Goal: Transaction & Acquisition: Purchase product/service

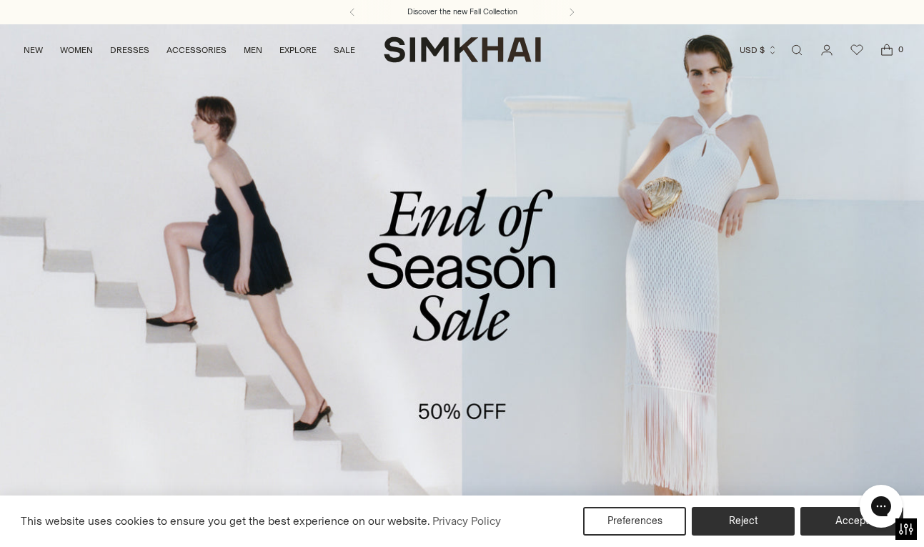
scroll to position [5, 0]
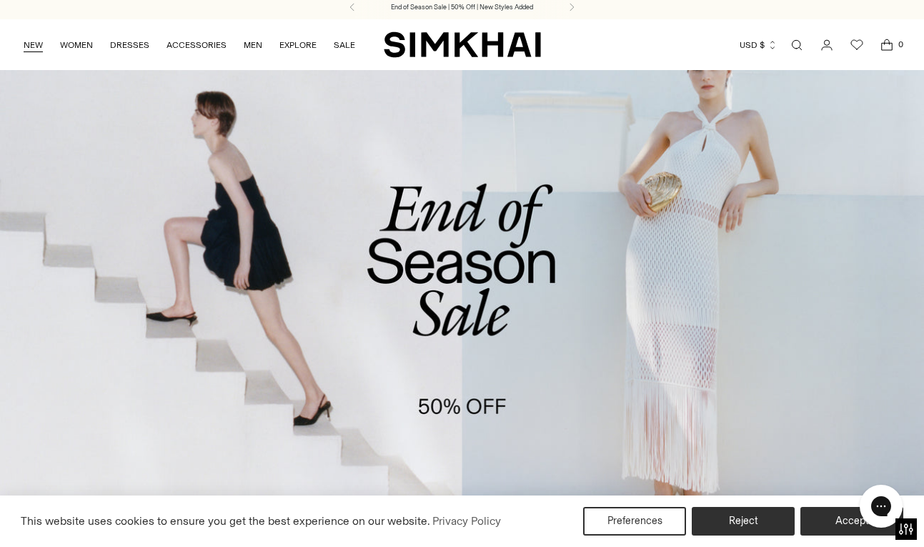
click at [36, 44] on link "NEW" at bounding box center [33, 44] width 19 height 31
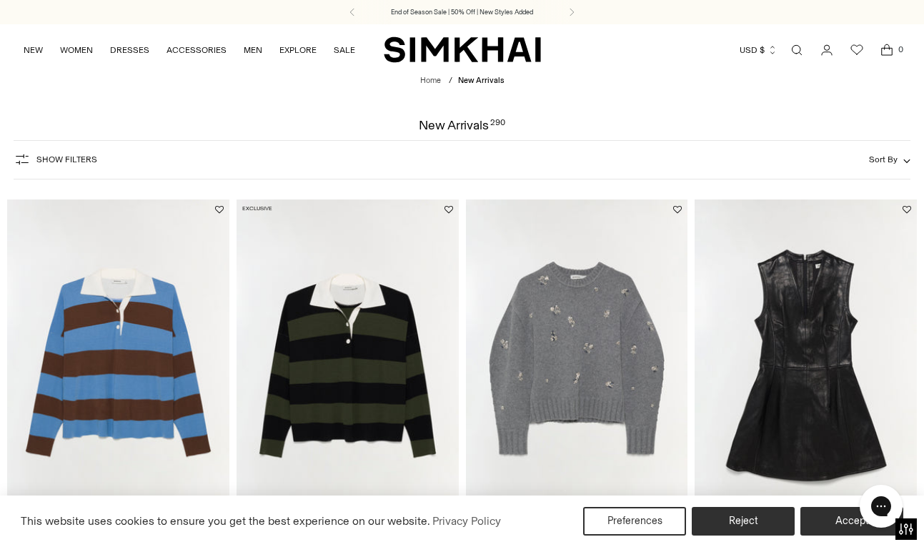
click at [890, 162] on span "Sort By" at bounding box center [883, 159] width 29 height 10
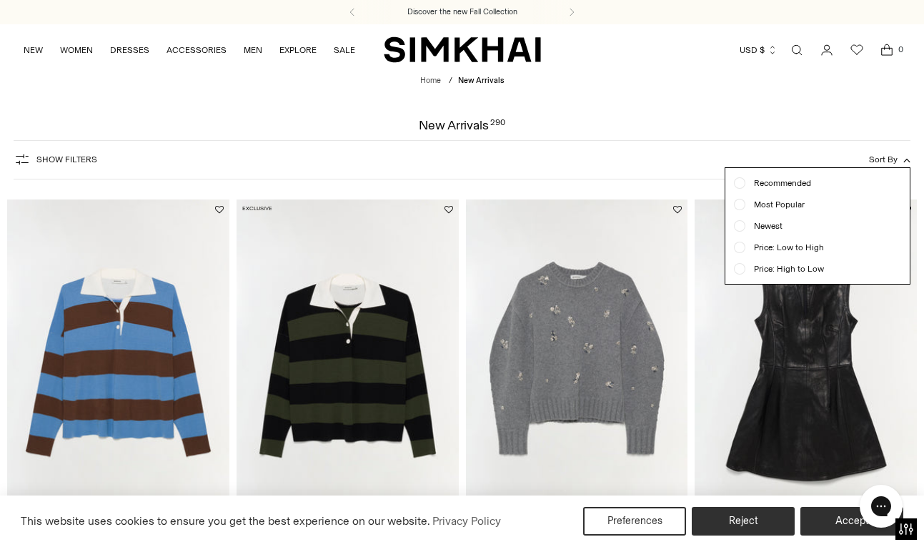
click at [769, 228] on span "Newest" at bounding box center [763, 225] width 37 height 13
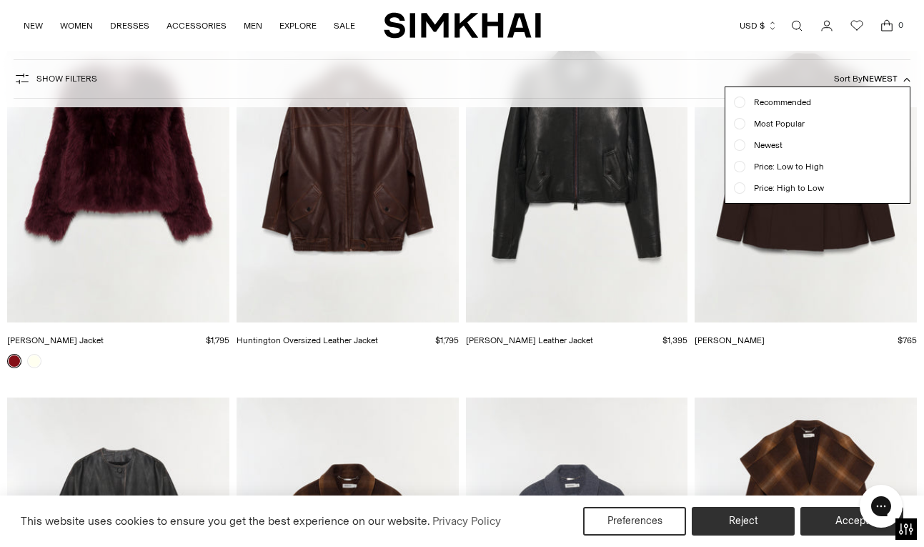
scroll to position [921, 0]
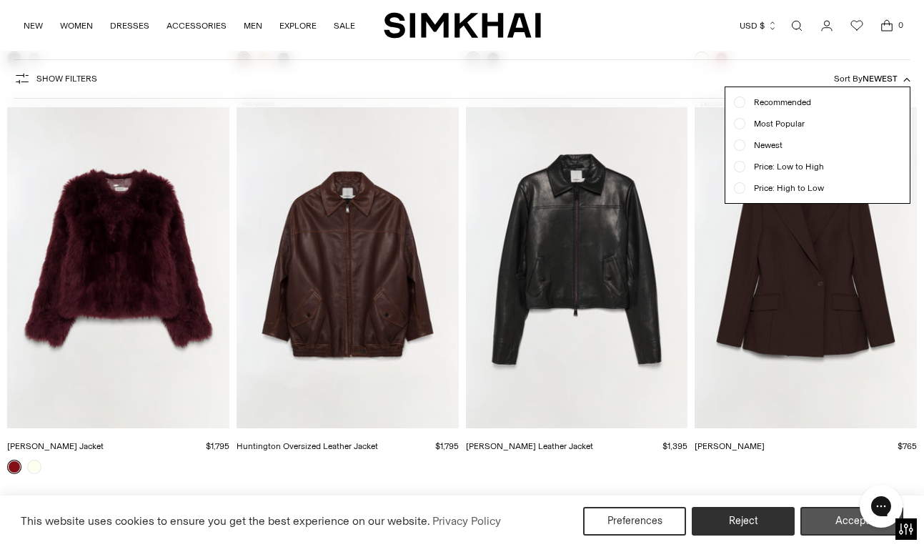
click at [831, 513] on button "Accept" at bounding box center [851, 521] width 103 height 29
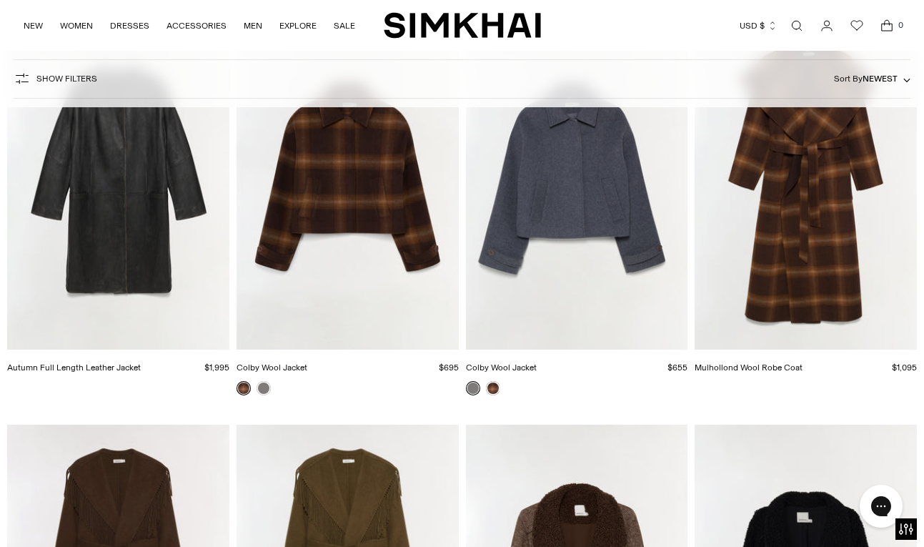
scroll to position [1437, 0]
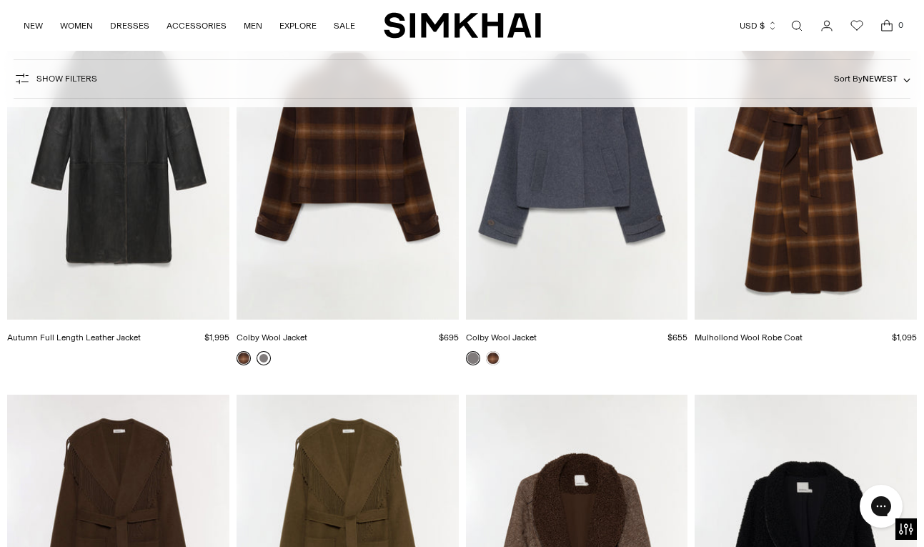
click at [266, 359] on link at bounding box center [264, 358] width 14 height 14
